Goal: Find specific page/section: Find specific page/section

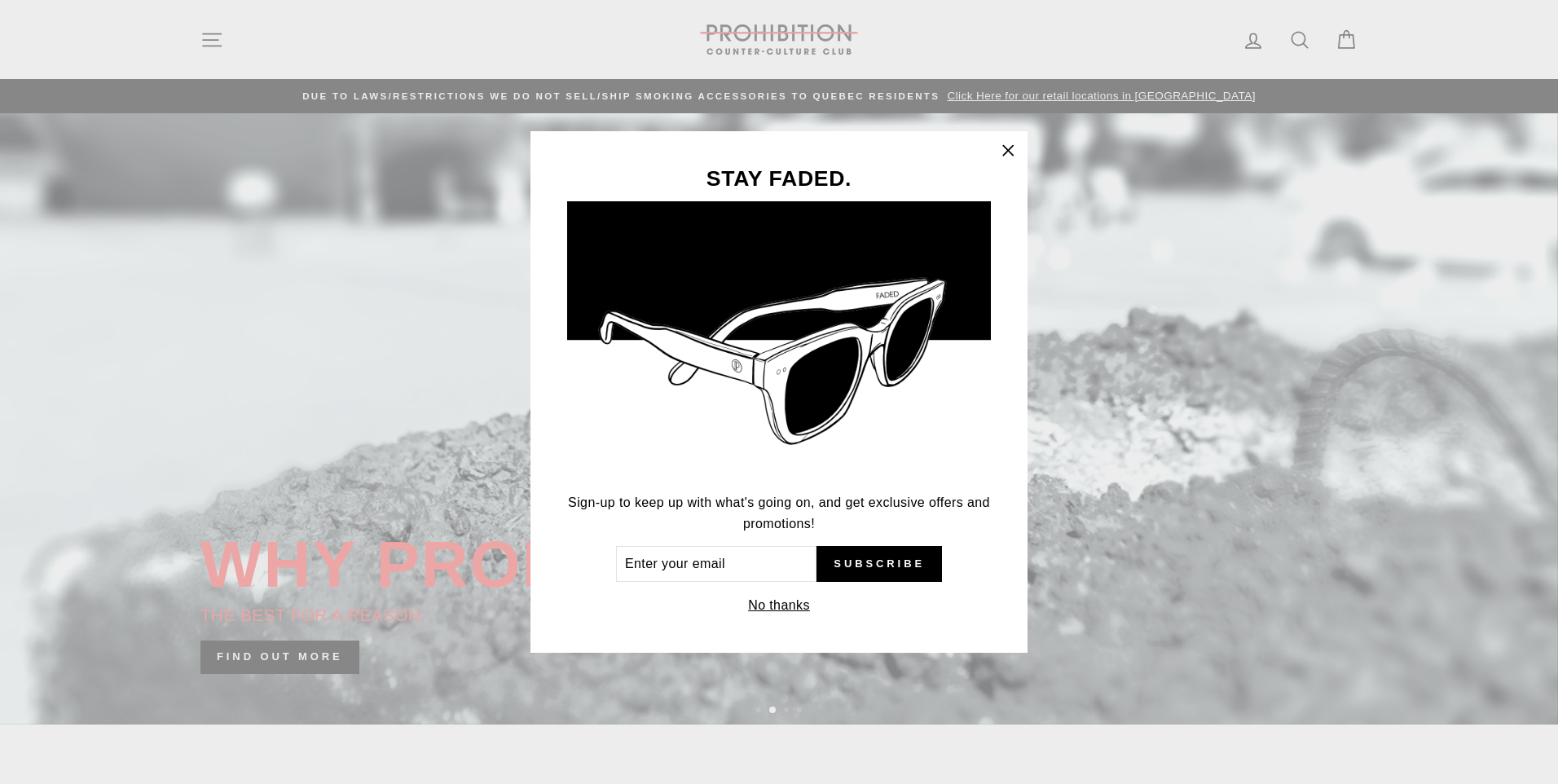
click at [1012, 152] on icon "button" at bounding box center [1007, 150] width 23 height 23
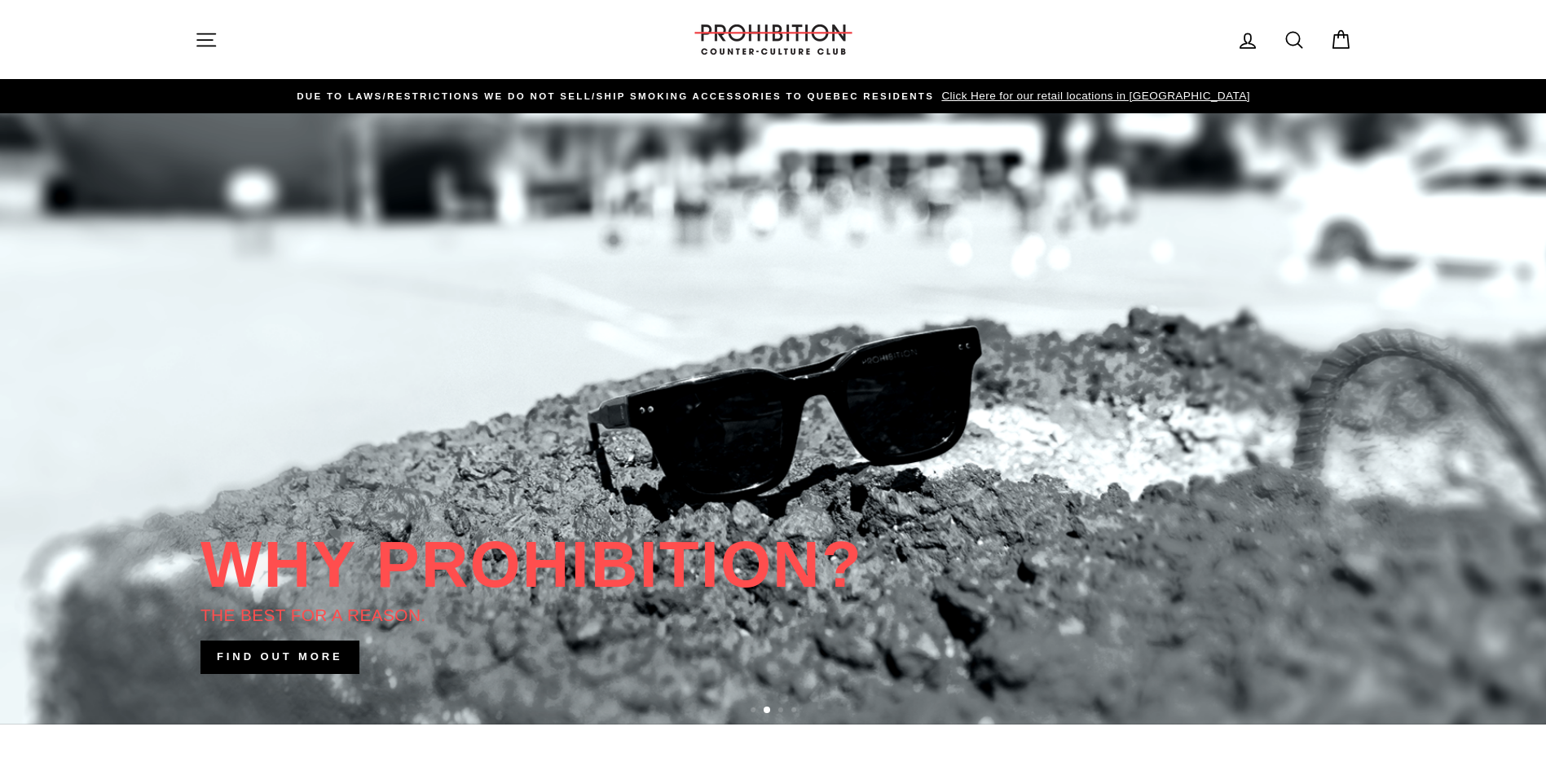
click at [205, 39] on icon "button" at bounding box center [207, 39] width 18 height 12
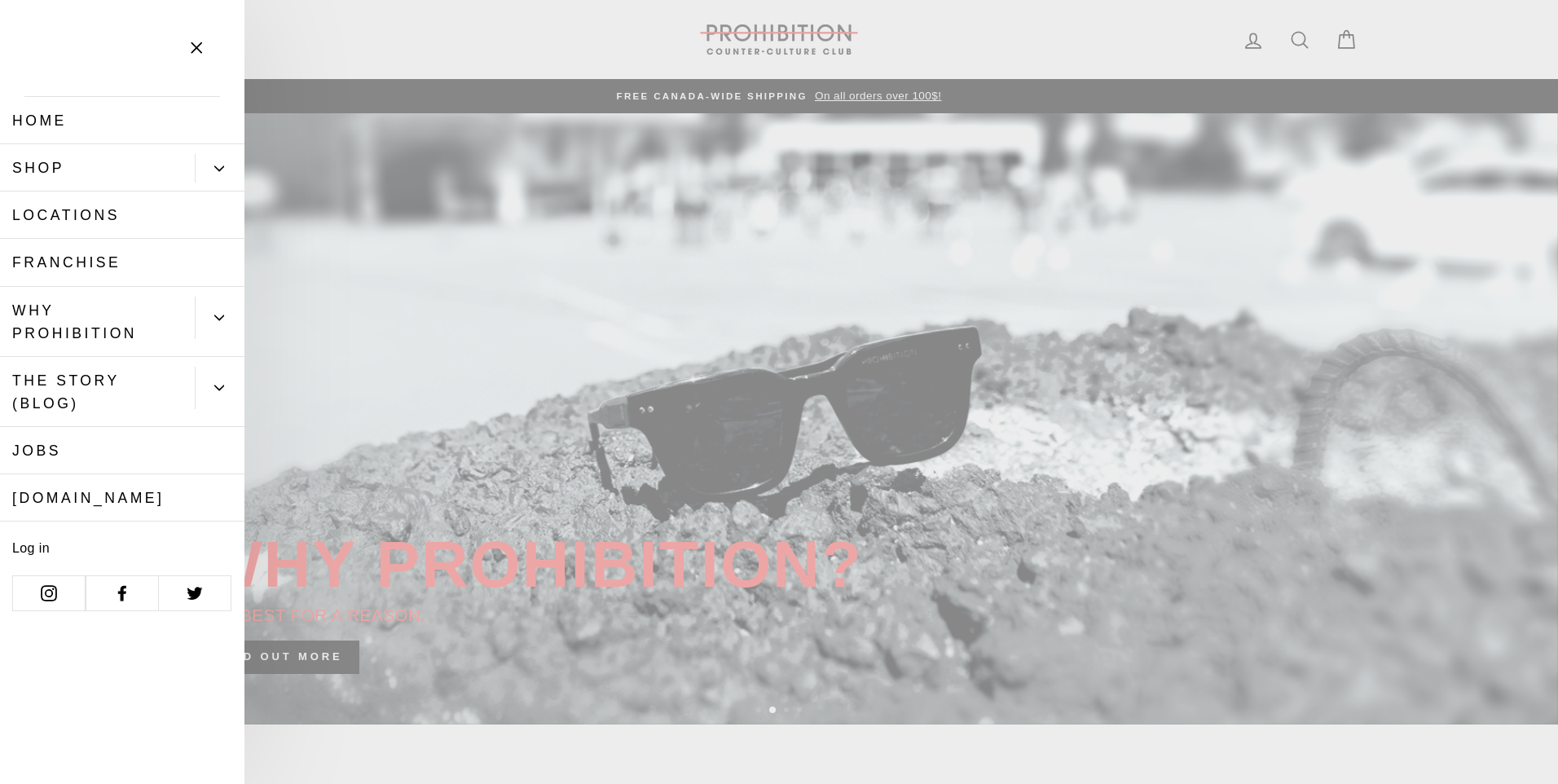
click at [84, 167] on link "Shop" at bounding box center [97, 168] width 195 height 47
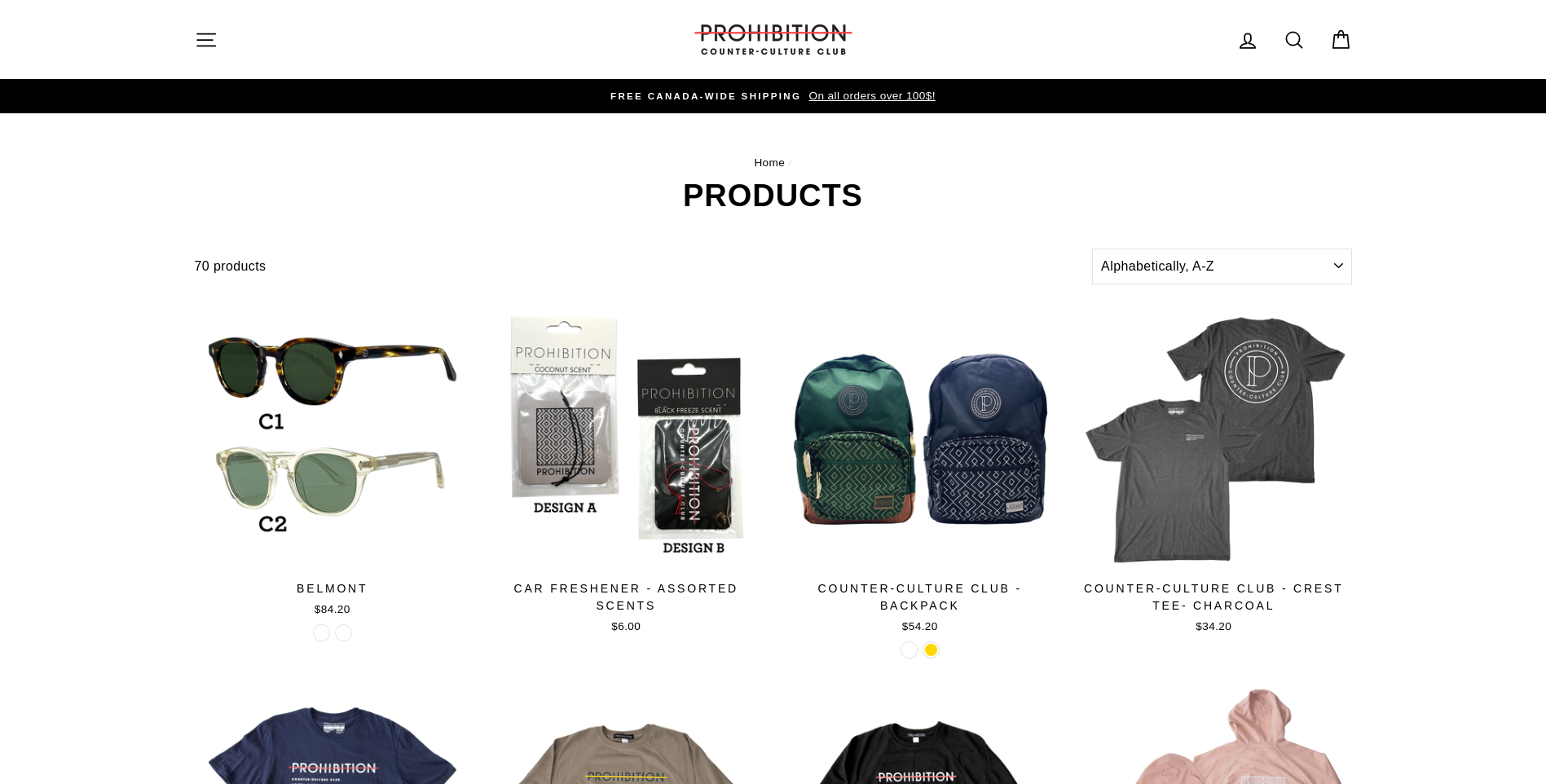
click at [188, 48] on button "Site navigation" at bounding box center [206, 39] width 43 height 35
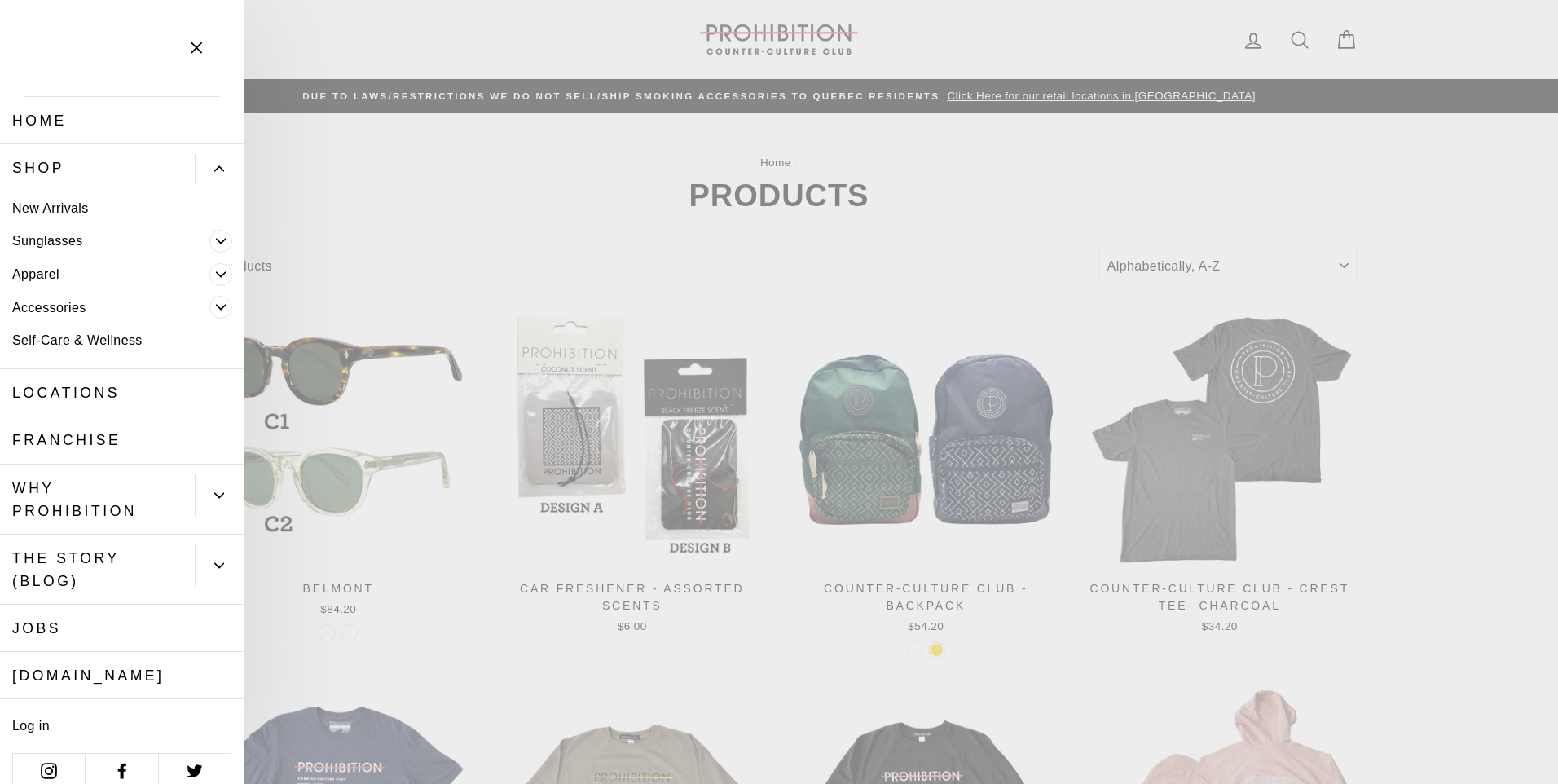
click at [85, 115] on link "Home" at bounding box center [122, 121] width 245 height 47
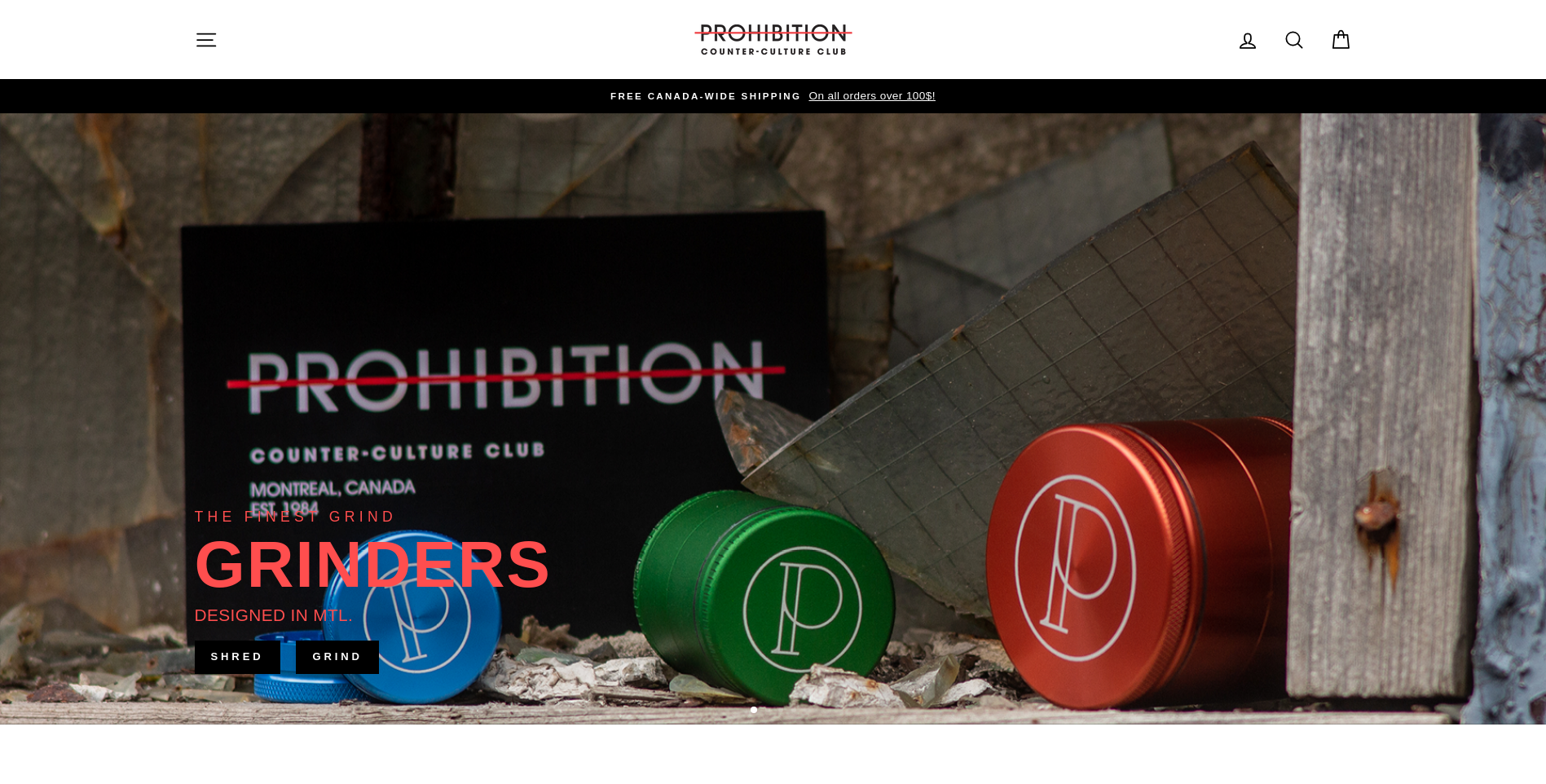
click at [198, 45] on icon "button" at bounding box center [207, 39] width 18 height 12
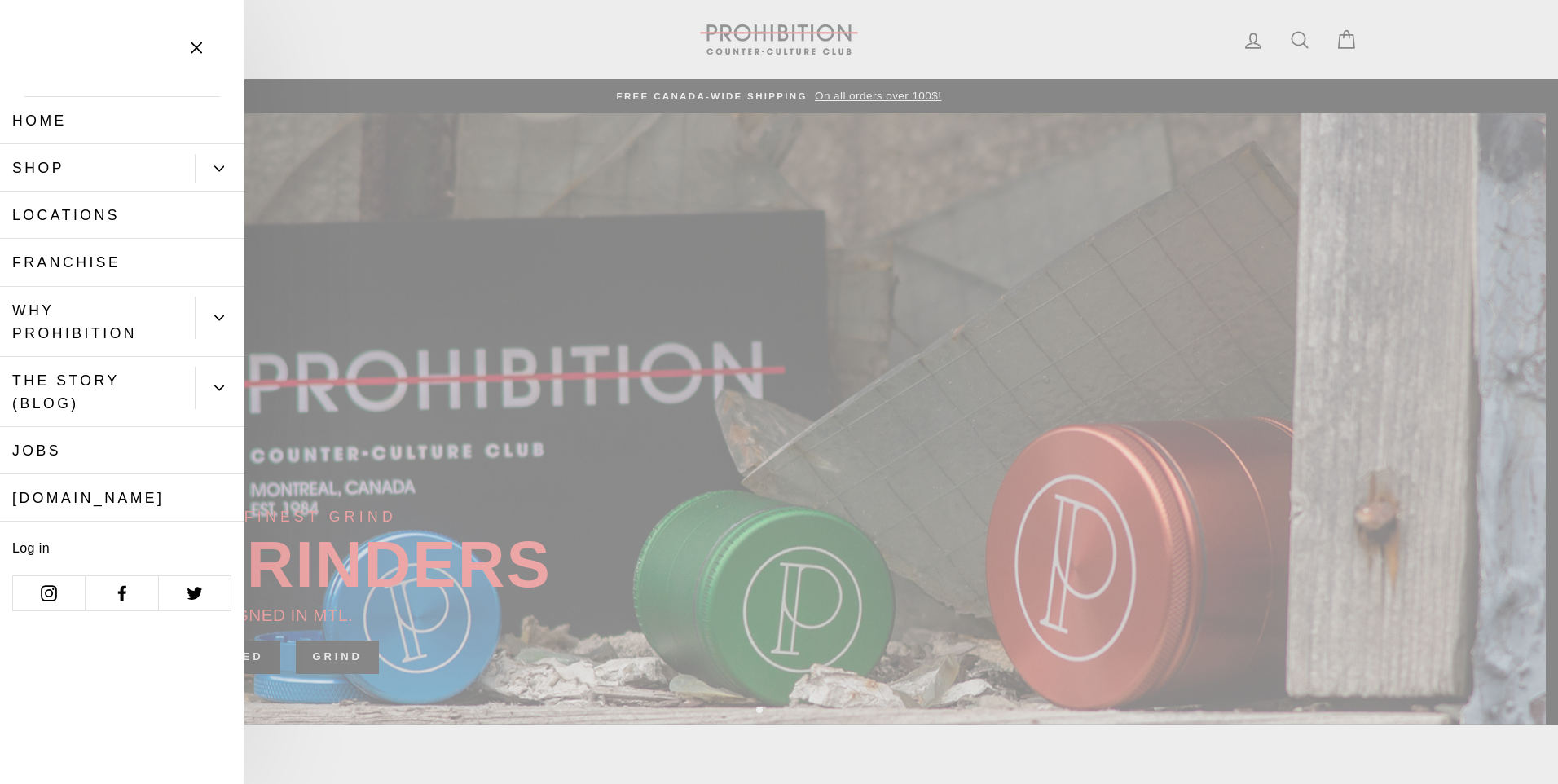
click at [208, 323] on button "Primary" at bounding box center [219, 317] width 50 height 43
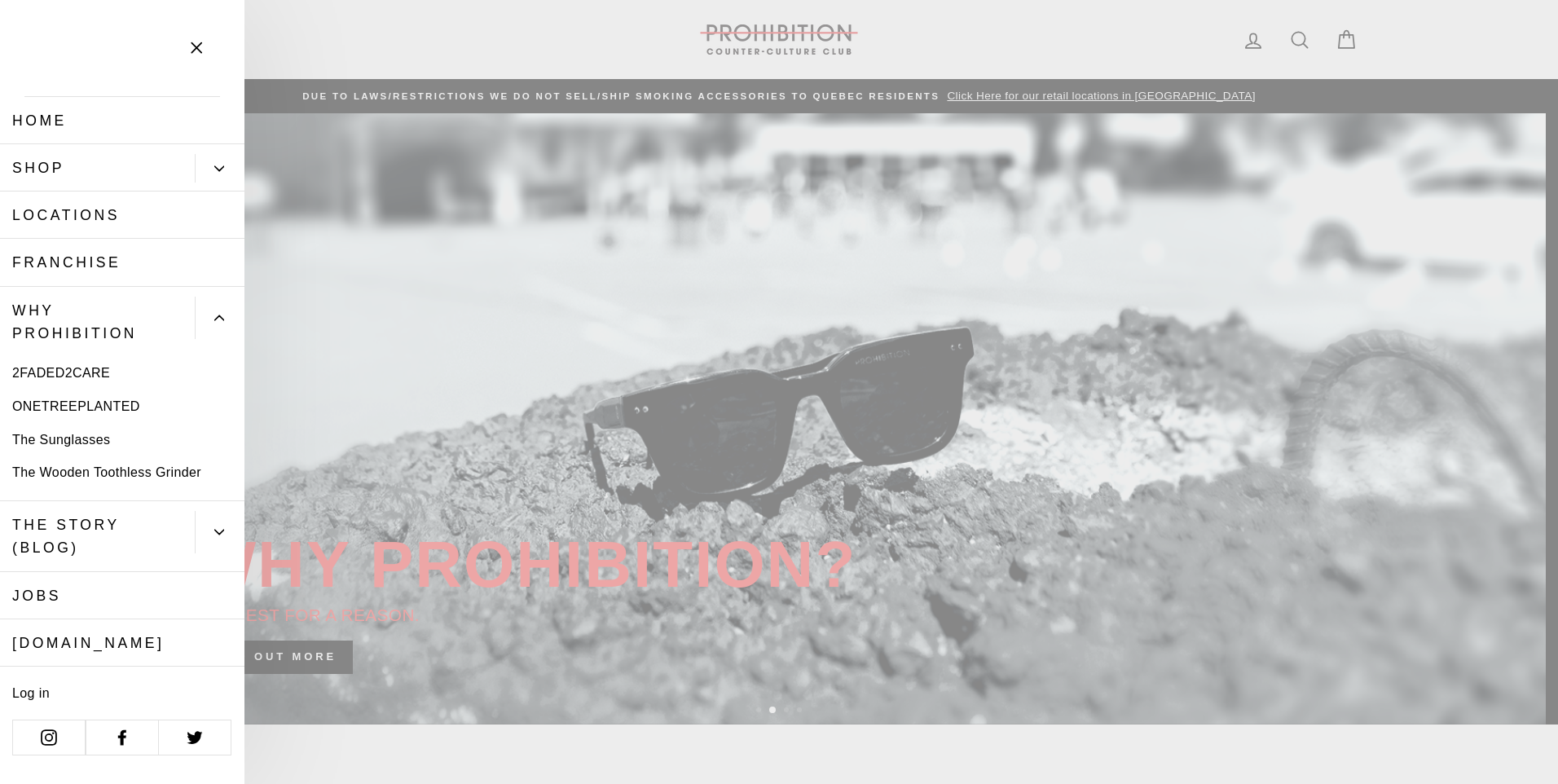
click at [208, 161] on button "Primary" at bounding box center [219, 167] width 50 height 28
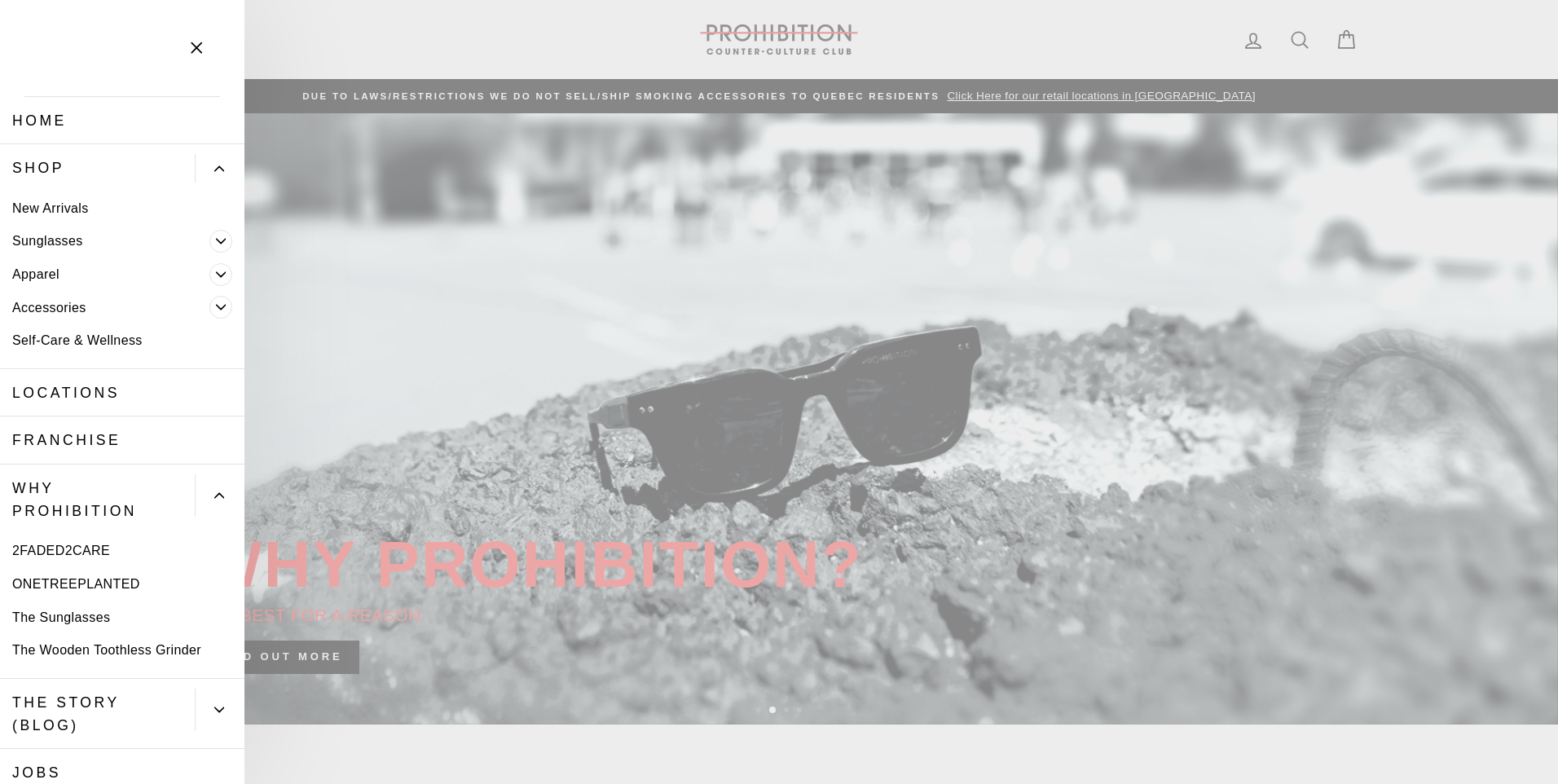
click at [209, 315] on span "Primary" at bounding box center [220, 307] width 23 height 23
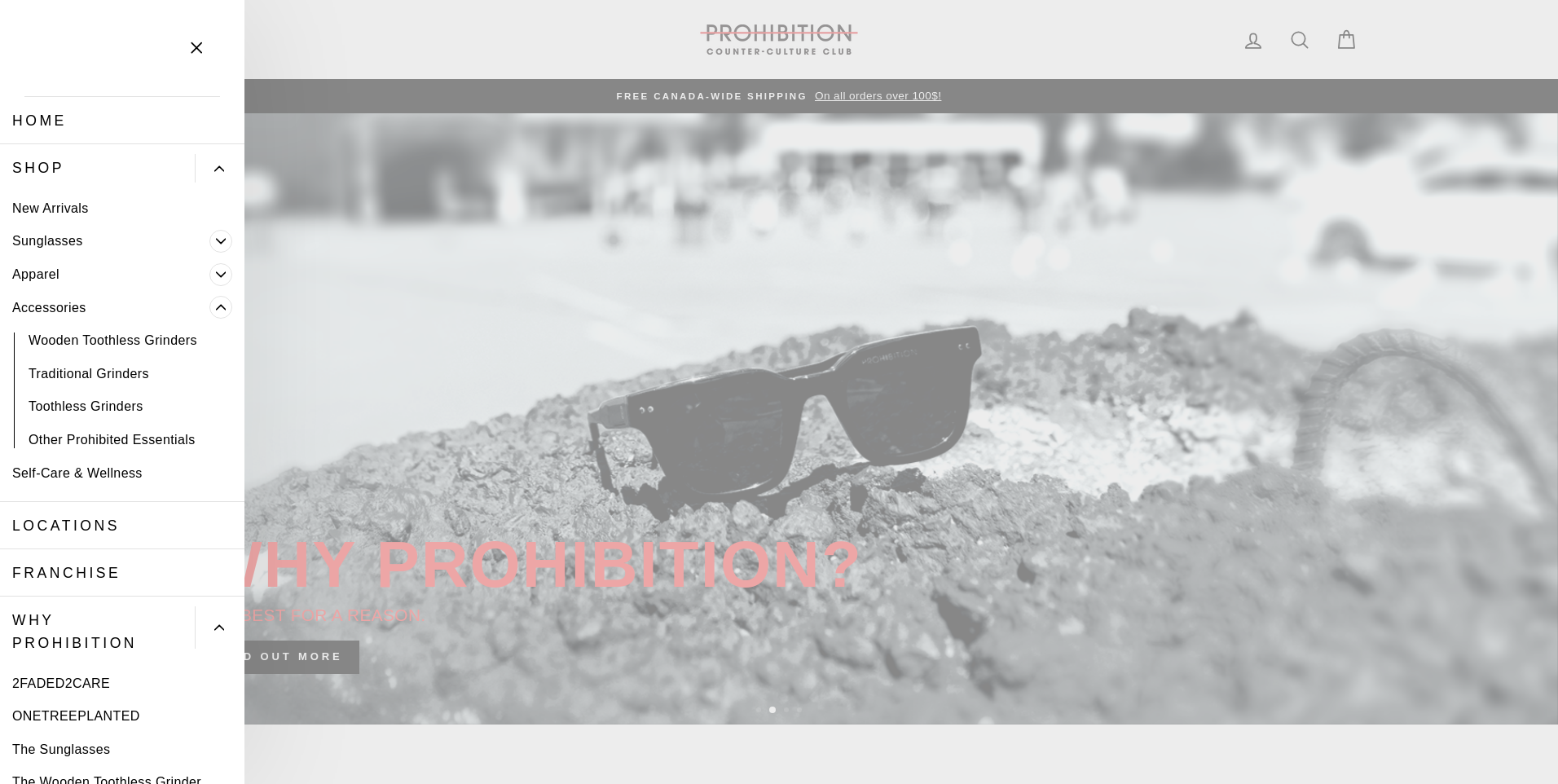
click at [188, 435] on link "Other Prohibited Essentials" at bounding box center [122, 439] width 245 height 34
